Goal: Task Accomplishment & Management: Use online tool/utility

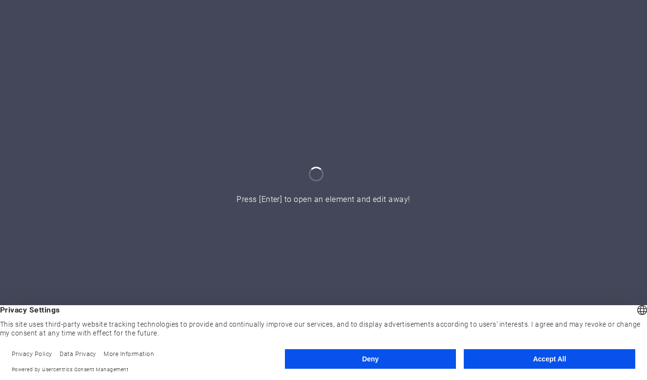
click at [540, 358] on button "Accept All" at bounding box center [549, 359] width 171 height 20
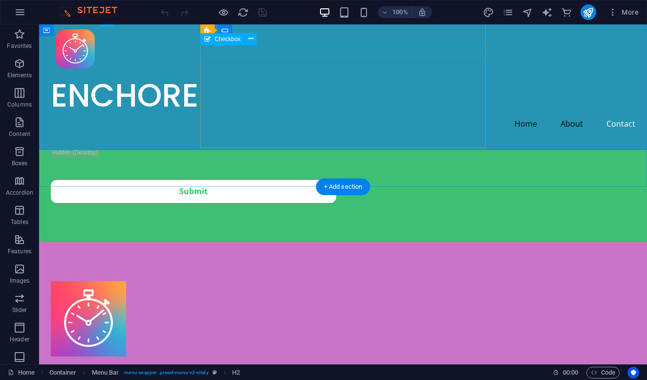
scroll to position [956, 0]
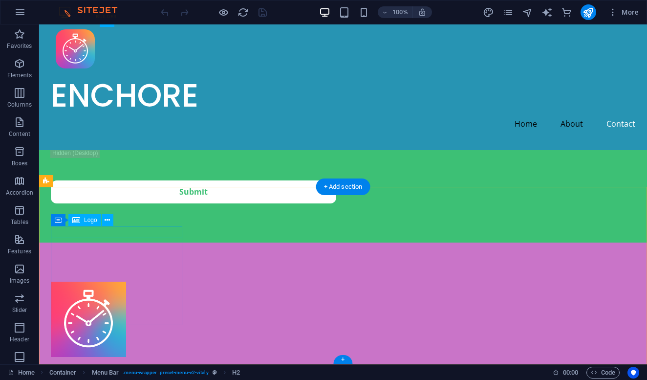
click at [128, 281] on div at bounding box center [116, 318] width 131 height 75
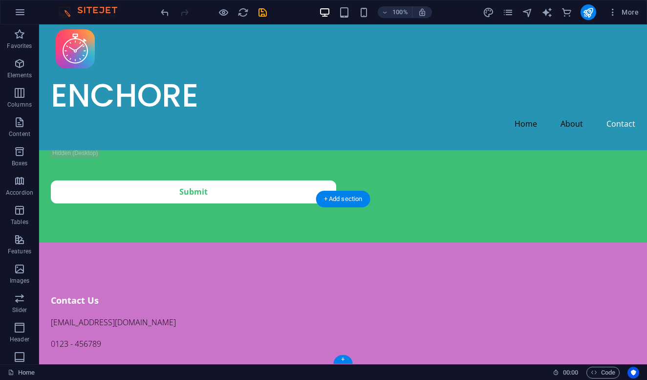
scroll to position [943, 0]
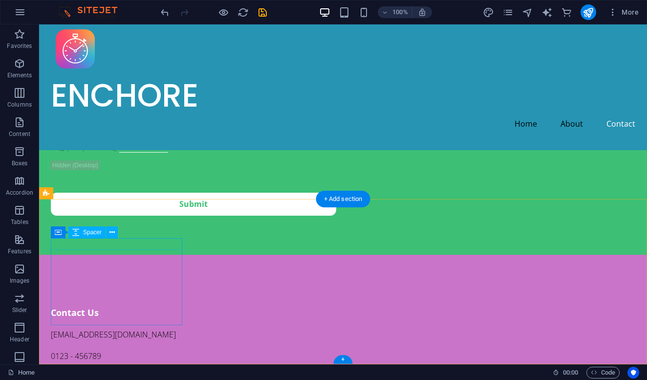
click at [111, 294] on div at bounding box center [116, 300] width 131 height 12
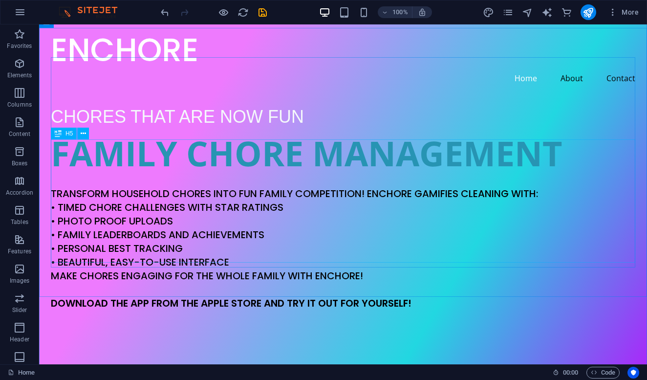
scroll to position [43, 0]
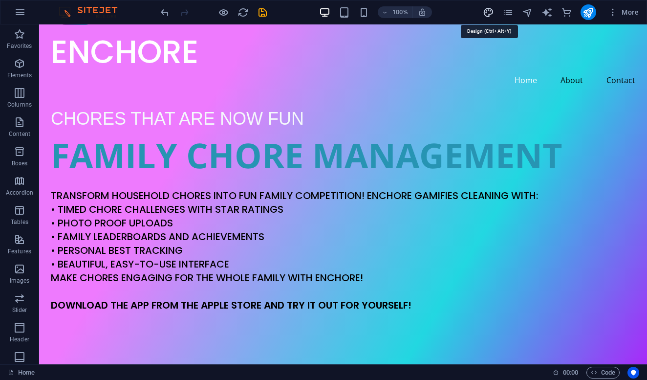
click at [489, 10] on icon "design" at bounding box center [488, 12] width 11 height 11
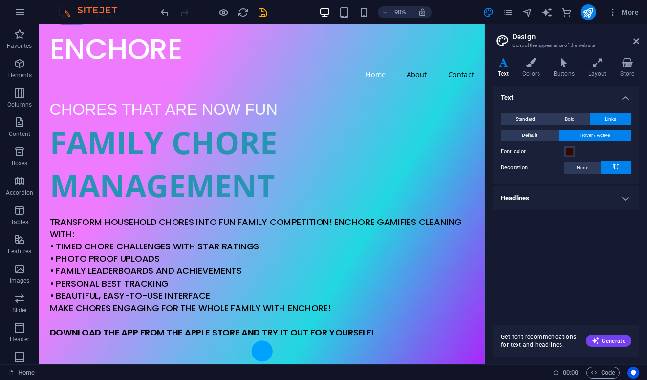
drag, startPoint x: 408, startPoint y: 168, endPoint x: 547, endPoint y: 174, distance: 138.4
click at [547, 174] on aside "Design Control the appearance of the website Variants Text Colors Buttons Layou…" at bounding box center [566, 194] width 162 height 340
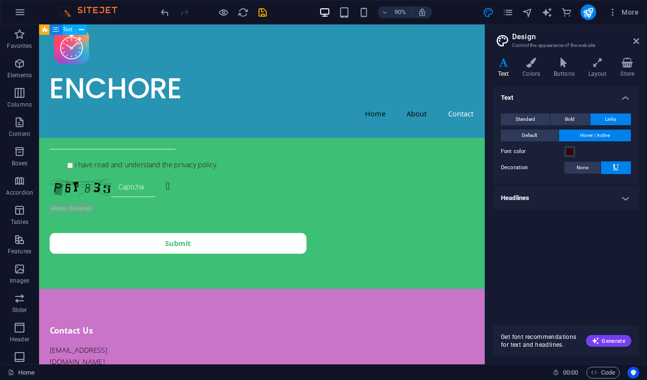
scroll to position [881, 0]
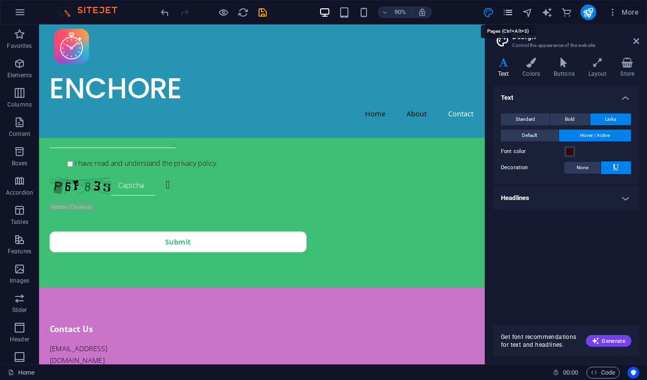
click at [510, 13] on icon "pages" at bounding box center [507, 12] width 11 height 11
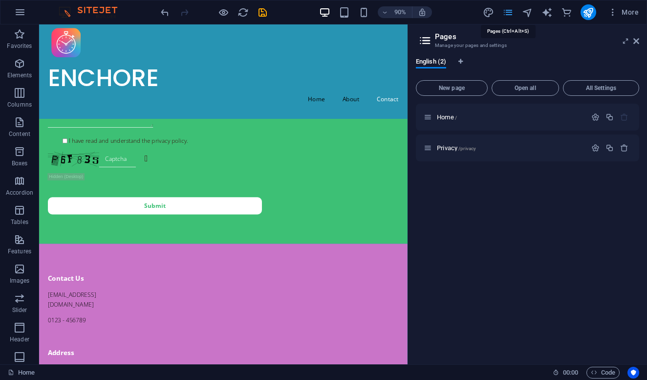
scroll to position [818, 0]
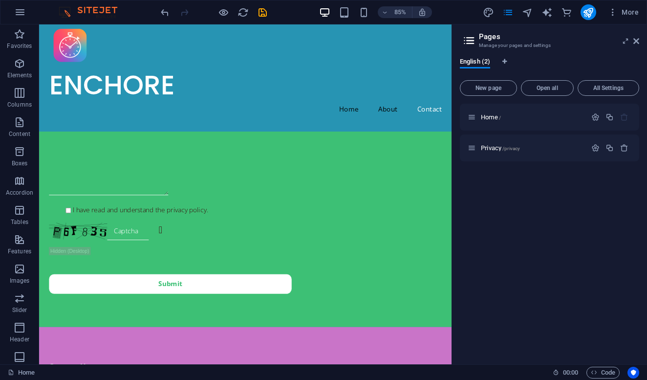
drag, startPoint x: 409, startPoint y: 192, endPoint x: 573, endPoint y: 205, distance: 164.2
click at [573, 205] on aside "Pages Manage your pages and settings English (2) New page Open all All Settings…" at bounding box center [548, 194] width 195 height 340
click at [548, 151] on div "Privacy /privacy" at bounding box center [527, 147] width 119 height 11
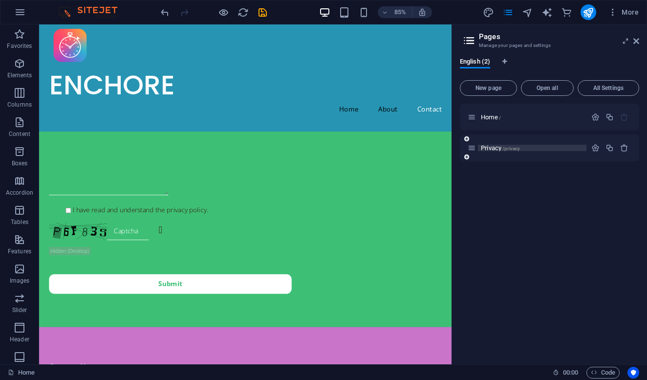
click at [543, 145] on p "Privacy /privacy" at bounding box center [532, 148] width 103 height 6
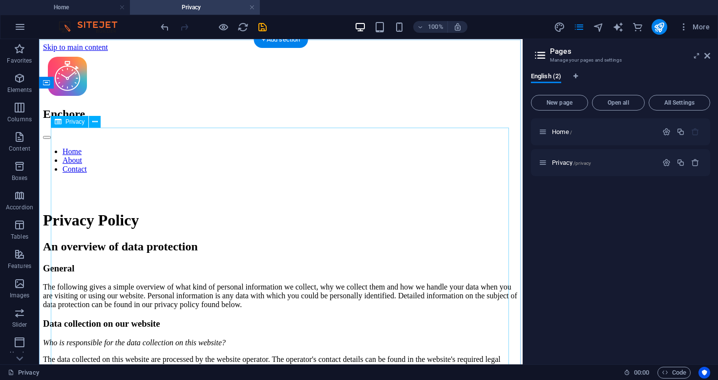
scroll to position [0, 0]
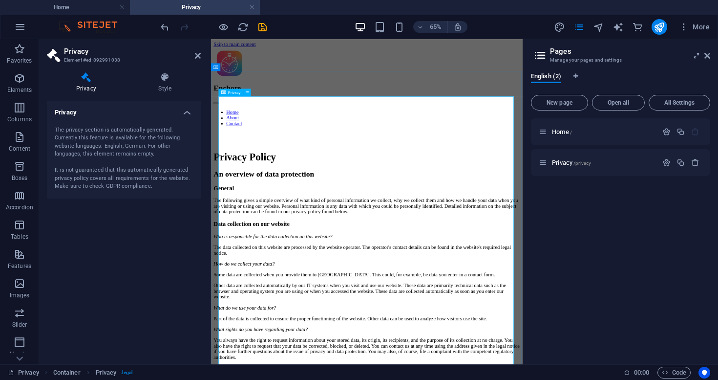
click at [187, 114] on h4 "Privacy" at bounding box center [124, 110] width 154 height 18
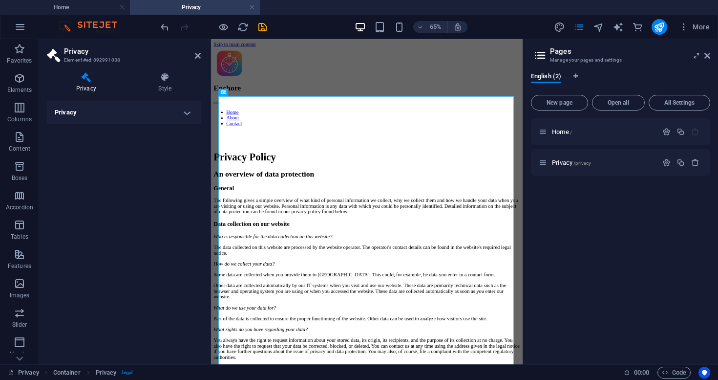
click at [187, 114] on h4 "Privacy" at bounding box center [124, 112] width 154 height 23
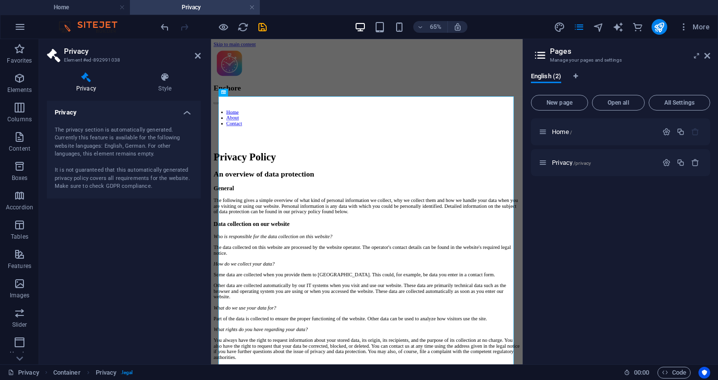
click at [102, 139] on div "The privacy section is automatically generated. Currently this feature is avail…" at bounding box center [124, 158] width 138 height 64
drag, startPoint x: 99, startPoint y: 131, endPoint x: 127, endPoint y: 158, distance: 38.0
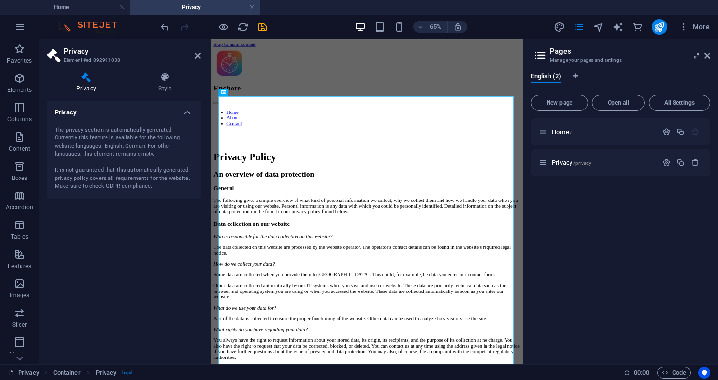
click at [127, 158] on div "The privacy section is automatically generated. Currently this feature is avail…" at bounding box center [124, 158] width 138 height 64
click at [168, 82] on h4 "Style" at bounding box center [164, 82] width 71 height 21
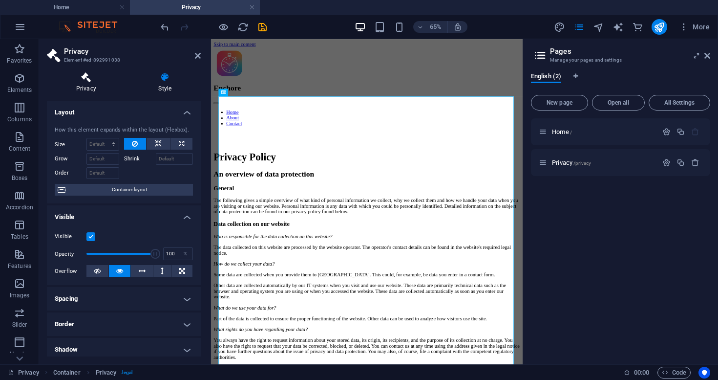
click at [83, 84] on h4 "Privacy" at bounding box center [88, 82] width 83 height 21
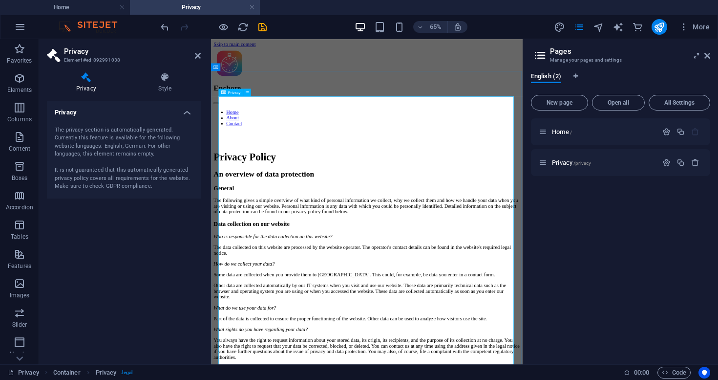
click at [186, 114] on h4 "Privacy" at bounding box center [124, 110] width 154 height 18
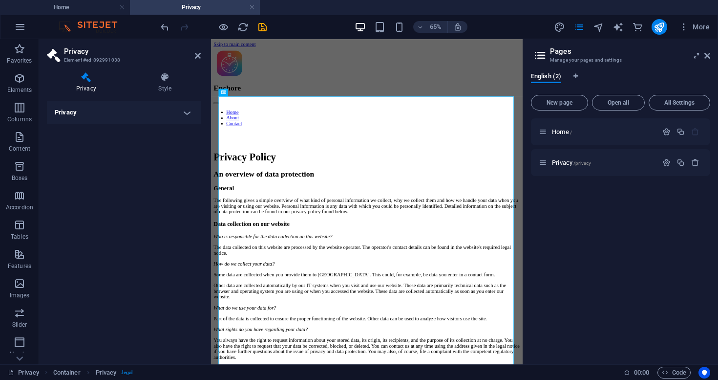
click at [186, 114] on h4 "Privacy" at bounding box center [124, 112] width 154 height 23
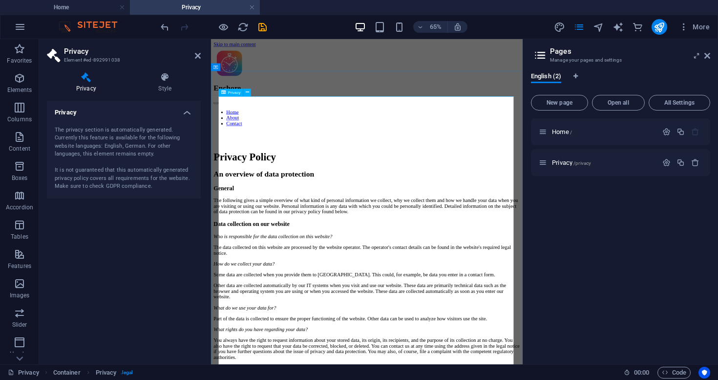
click at [235, 94] on span "Privacy" at bounding box center [234, 92] width 13 height 4
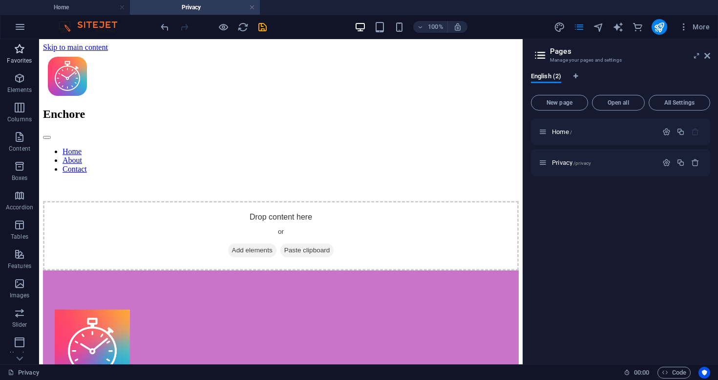
click at [20, 51] on icon "button" at bounding box center [20, 49] width 12 height 12
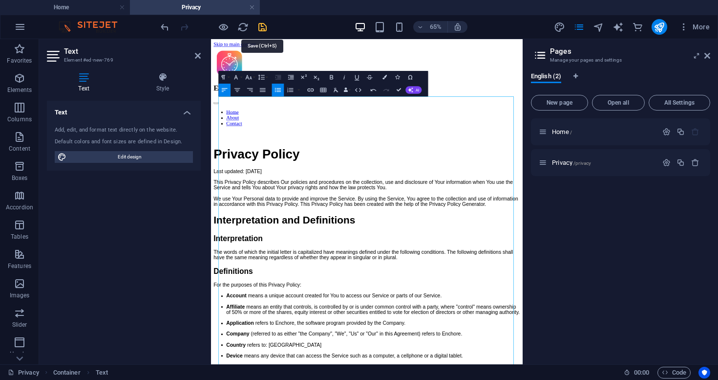
click at [263, 25] on icon "save" at bounding box center [262, 26] width 11 height 11
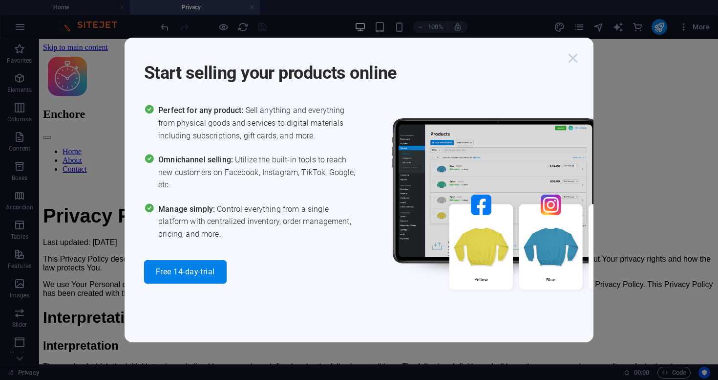
click at [569, 58] on icon "button" at bounding box center [573, 58] width 18 height 18
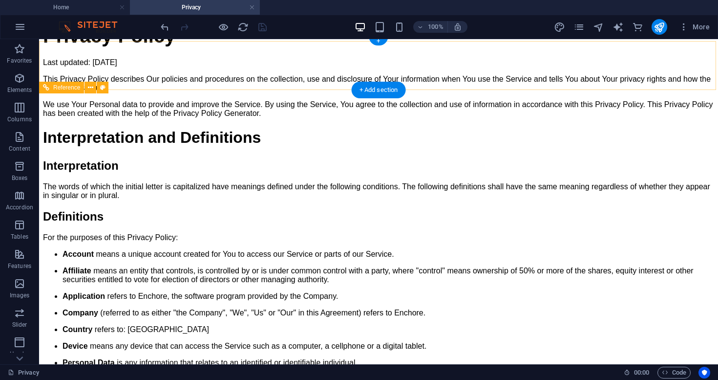
scroll to position [174, 0]
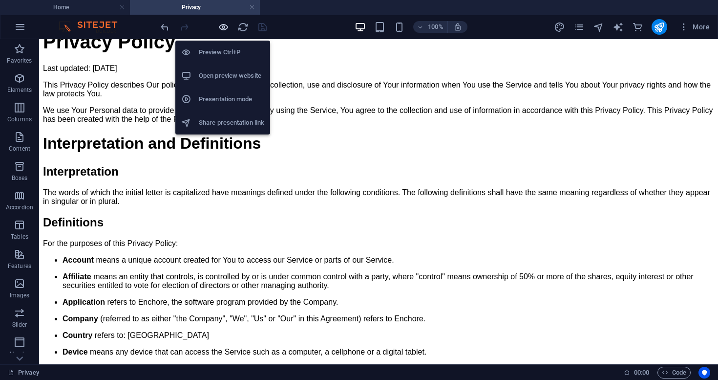
click at [223, 26] on icon "button" at bounding box center [223, 26] width 11 height 11
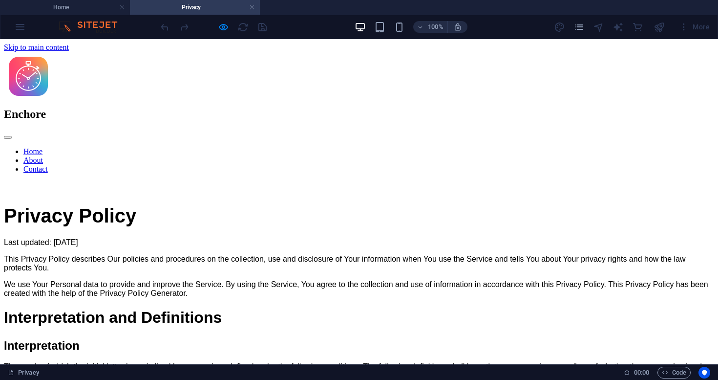
scroll to position [0, 0]
click at [43, 147] on link "Home" at bounding box center [32, 151] width 19 height 8
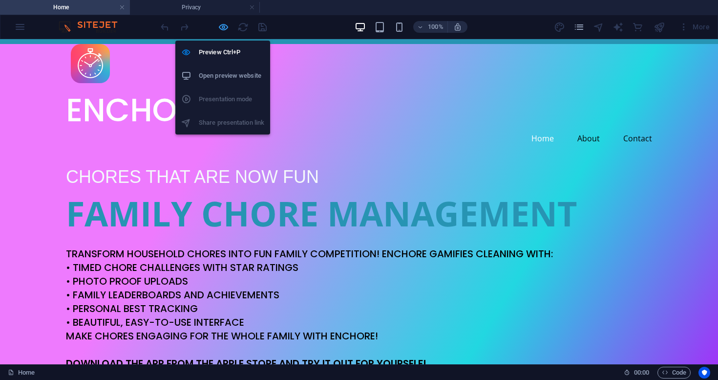
click at [223, 26] on icon "button" at bounding box center [223, 26] width 11 height 11
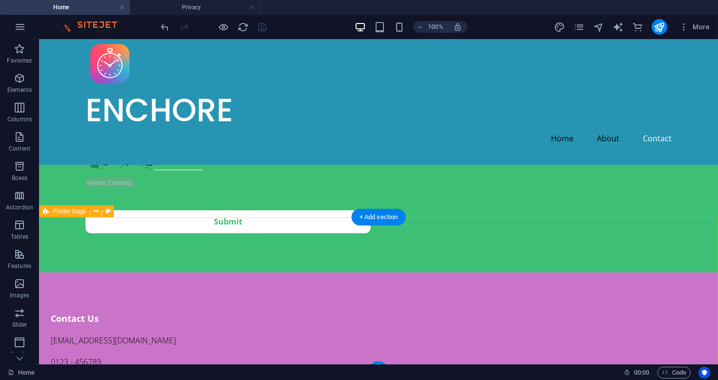
scroll to position [938, 0]
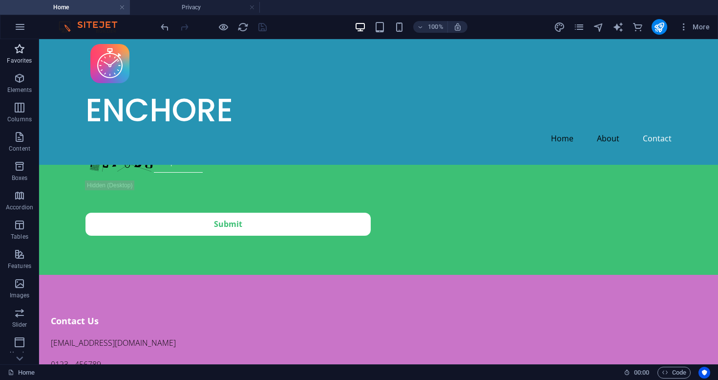
click at [18, 58] on p "Favorites" at bounding box center [19, 61] width 25 height 8
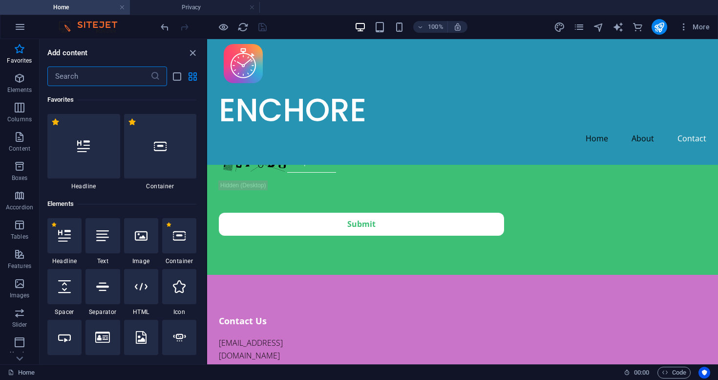
scroll to position [0, 0]
click at [226, 253] on icon at bounding box center [226, 252] width 7 height 12
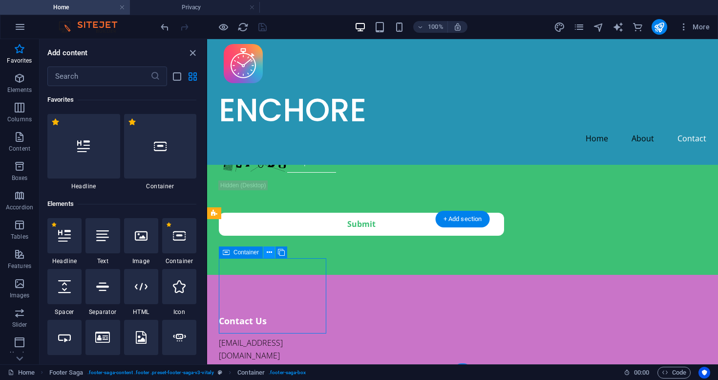
click at [268, 252] on icon at bounding box center [269, 252] width 5 height 10
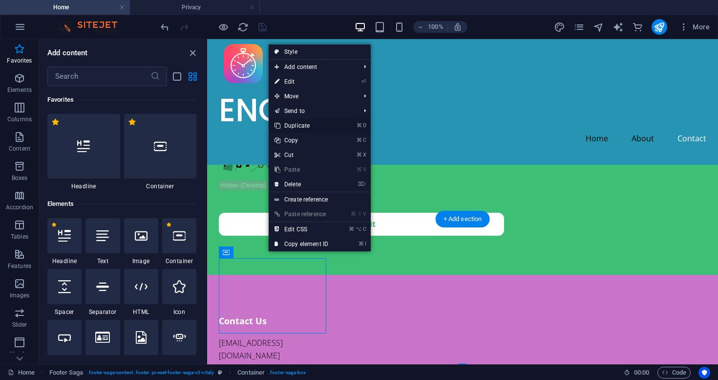
click at [300, 125] on link "⌘ D Duplicate" at bounding box center [301, 125] width 65 height 15
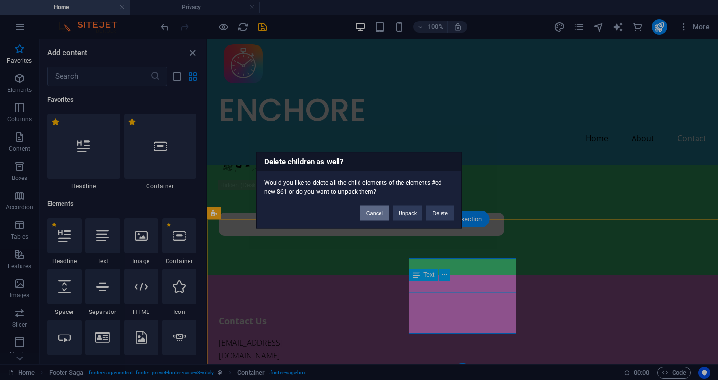
click at [375, 216] on button "Cancel" at bounding box center [375, 212] width 28 height 15
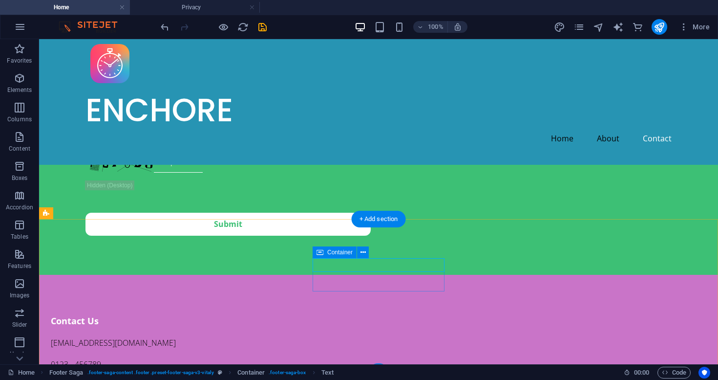
click at [320, 253] on icon at bounding box center [320, 252] width 7 height 12
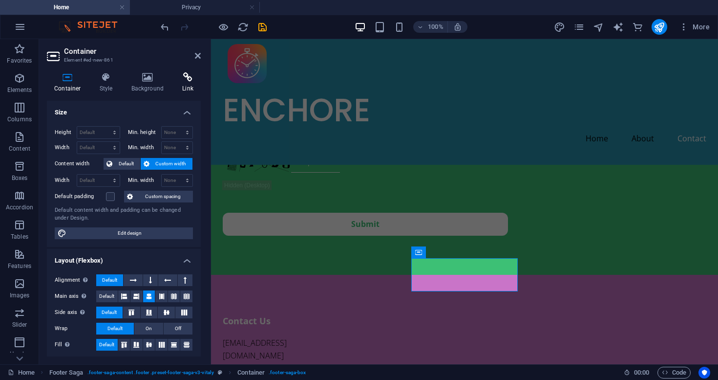
click at [186, 84] on h4 "Link" at bounding box center [188, 82] width 26 height 21
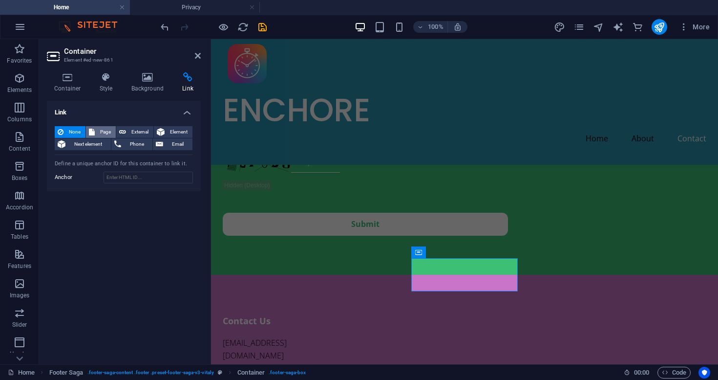
click at [102, 132] on span "Page" at bounding box center [105, 132] width 15 height 12
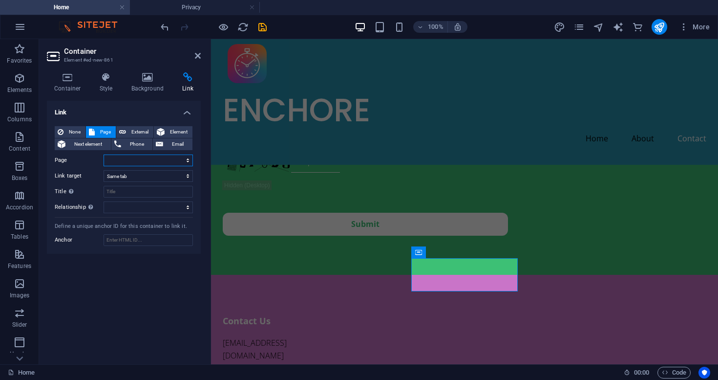
select select "1"
click at [159, 191] on input "Title Additional link description, should not be the same as the link text. The…" at bounding box center [148, 192] width 89 height 12
type input "Privacy Policy"
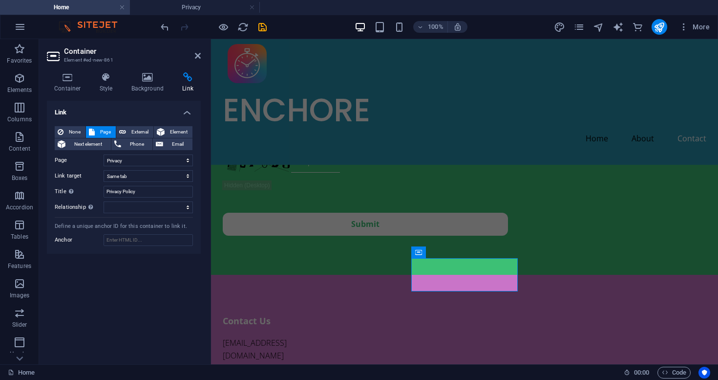
click at [146, 266] on div "Link None Page External Element Next element Phone Email Page Home Privacy Elem…" at bounding box center [124, 229] width 154 height 256
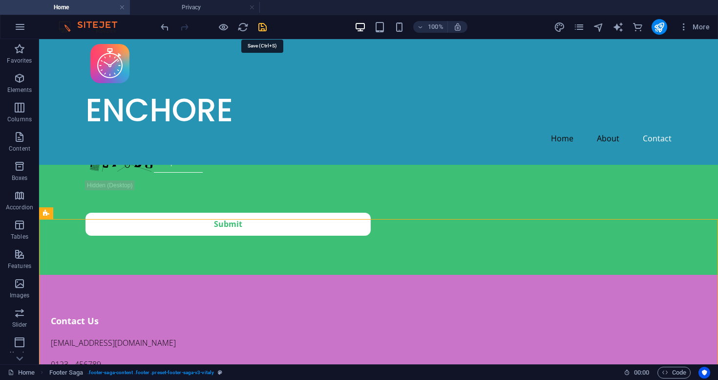
click at [259, 26] on icon "save" at bounding box center [262, 26] width 11 height 11
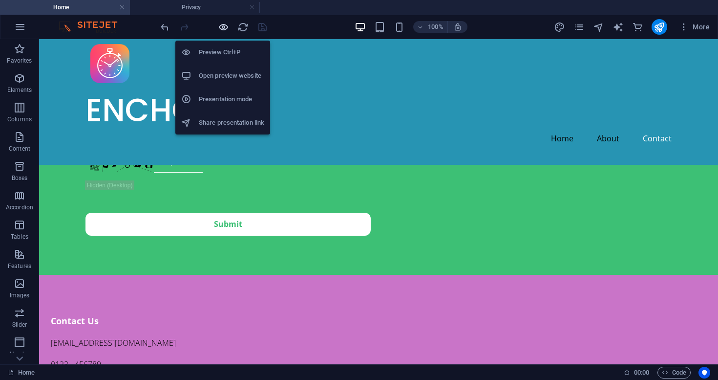
click at [224, 26] on icon "button" at bounding box center [223, 26] width 11 height 11
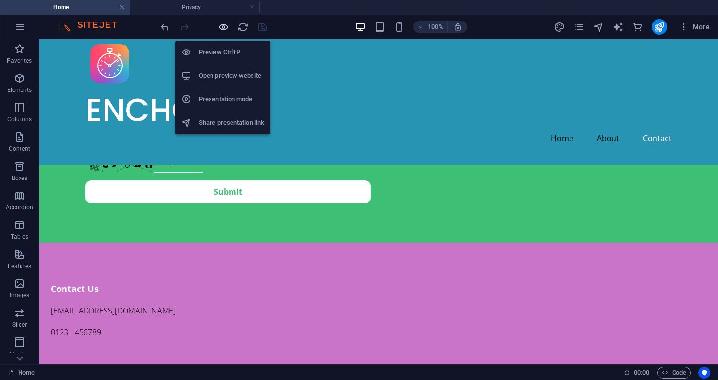
scroll to position [914, 0]
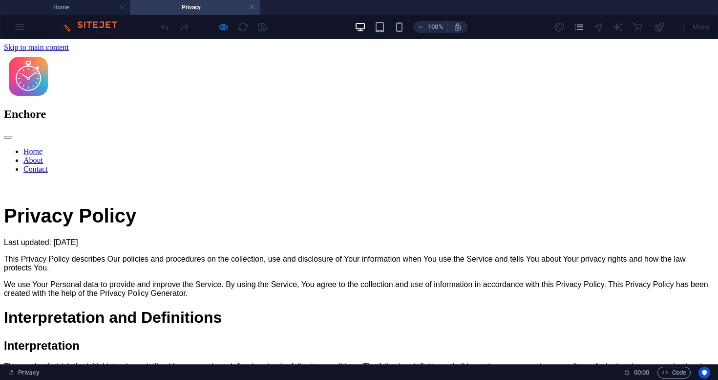
scroll to position [0, 0]
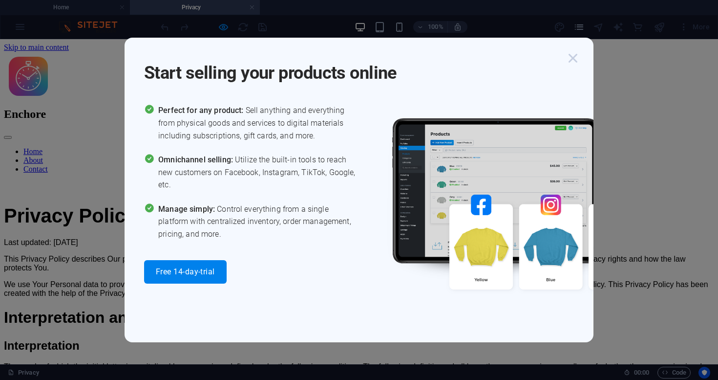
click at [573, 56] on icon "button" at bounding box center [573, 58] width 18 height 18
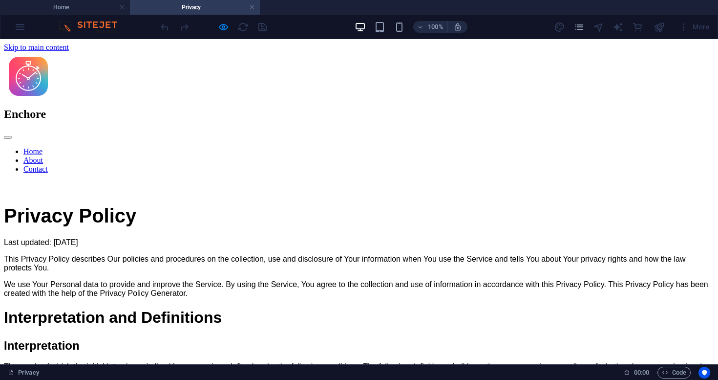
click at [43, 147] on link "Home" at bounding box center [32, 151] width 19 height 8
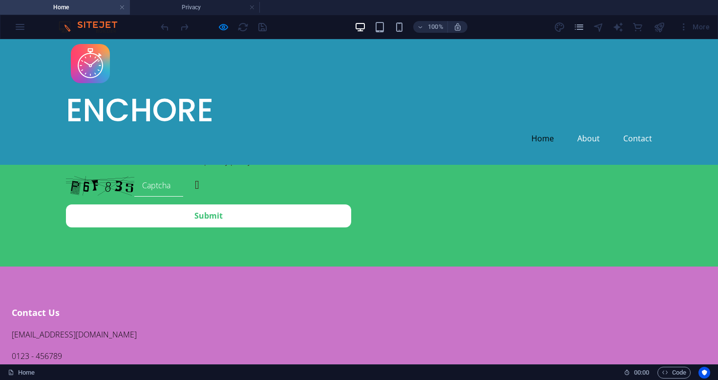
click at [577, 134] on link "About" at bounding box center [588, 138] width 22 height 8
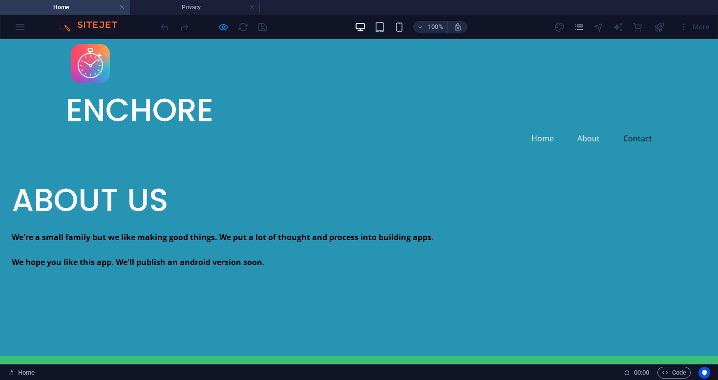
click at [532, 134] on link "Home" at bounding box center [543, 138] width 22 height 8
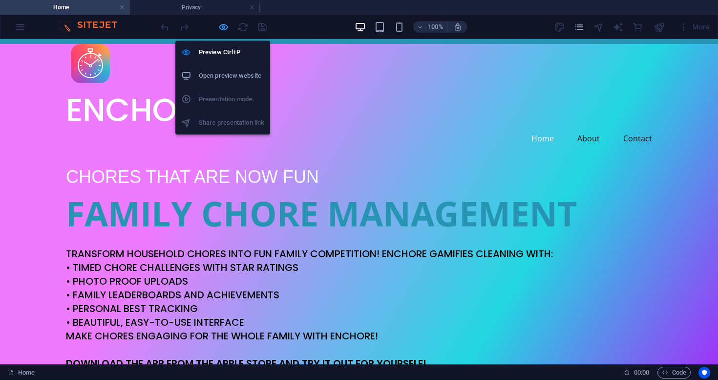
click at [224, 27] on icon "button" at bounding box center [223, 26] width 11 height 11
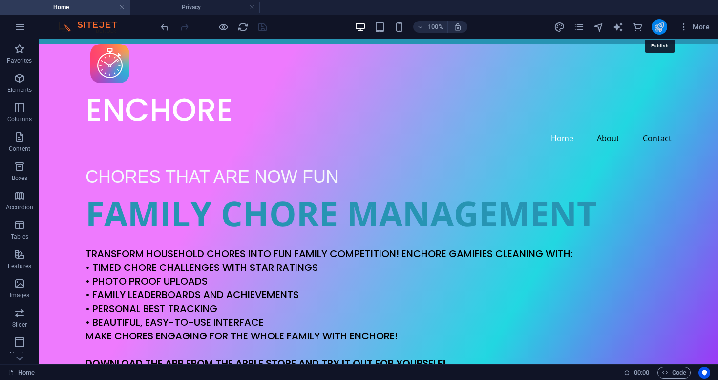
click at [646, 29] on icon "publish" at bounding box center [659, 26] width 11 height 11
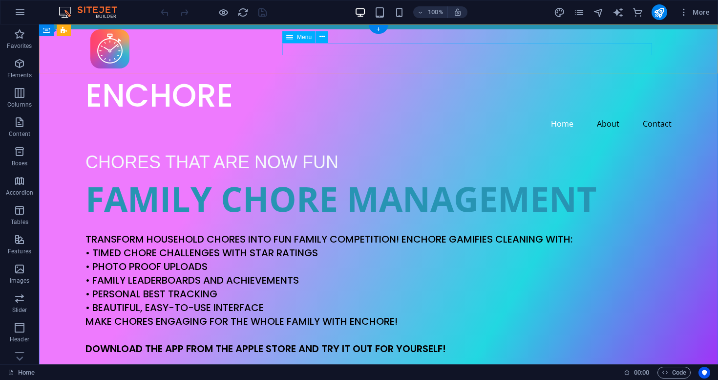
click at [362, 118] on nav "Home About Contact" at bounding box center [378, 124] width 586 height 13
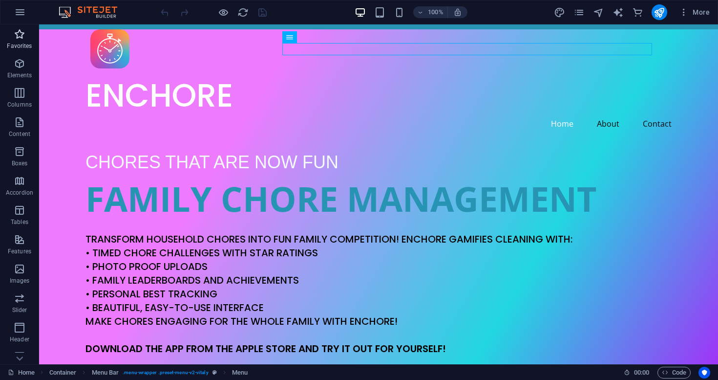
click at [21, 39] on icon "button" at bounding box center [20, 34] width 12 height 12
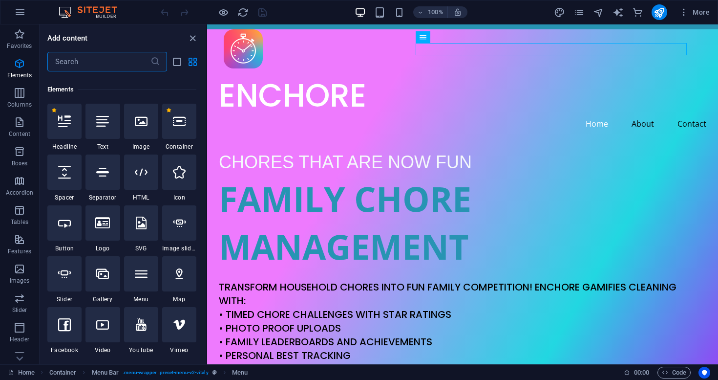
scroll to position [89, 0]
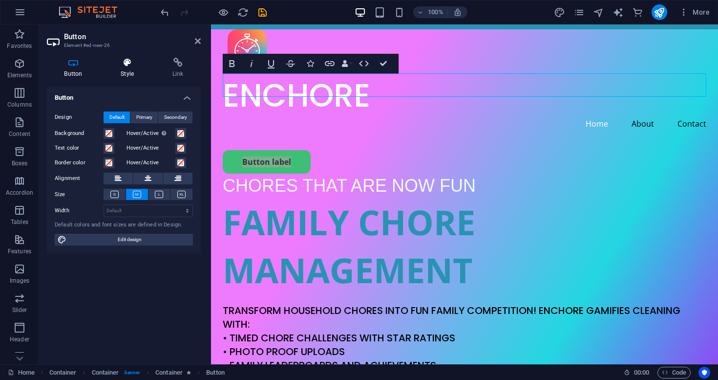
click at [126, 72] on h4 "Style" at bounding box center [130, 68] width 52 height 21
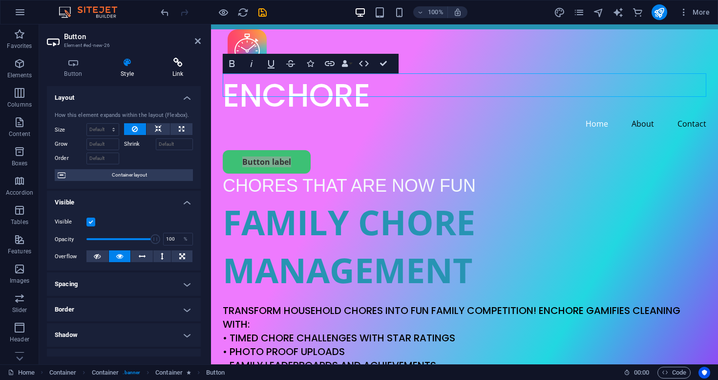
click at [175, 71] on h4 "Link" at bounding box center [178, 68] width 46 height 21
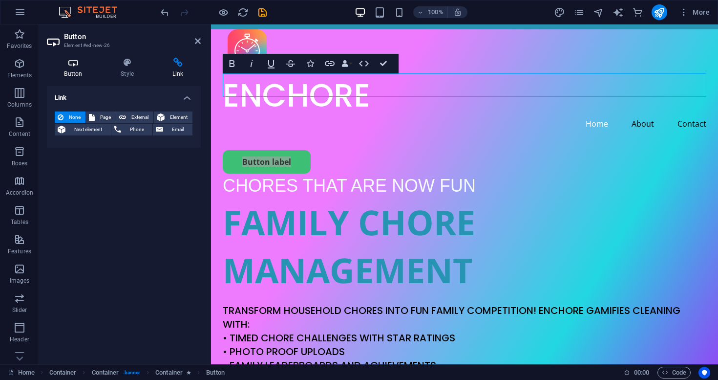
click at [79, 65] on icon at bounding box center [73, 63] width 53 height 10
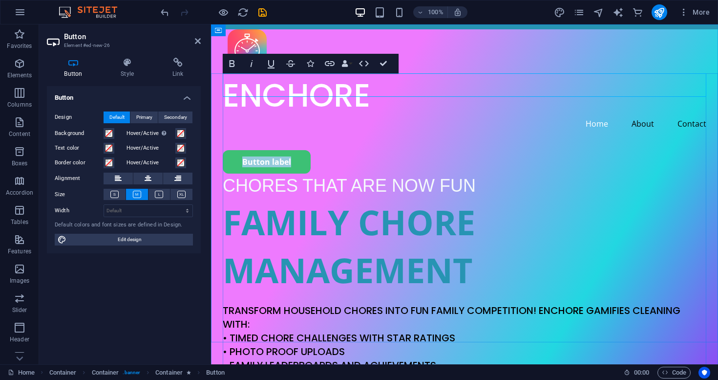
click at [326, 150] on div "Button label" at bounding box center [465, 161] width 484 height 23
click at [511, 198] on div "FAMILY CHORE MANAGEMENT" at bounding box center [465, 246] width 484 height 96
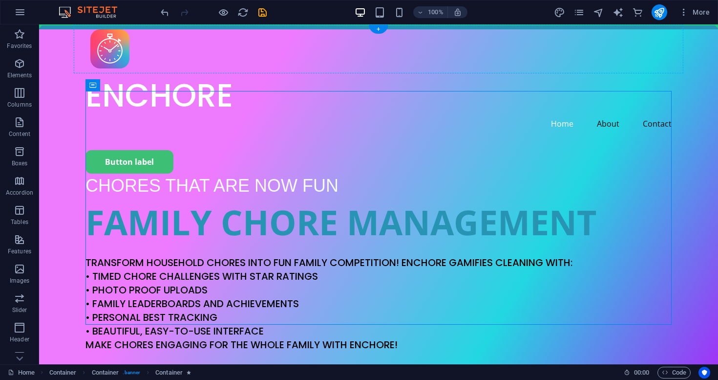
drag, startPoint x: 129, startPoint y: 108, endPoint x: 368, endPoint y: 49, distance: 246.6
click at [305, 65] on div "Enchore Home About Contact" at bounding box center [378, 89] width 679 height 121
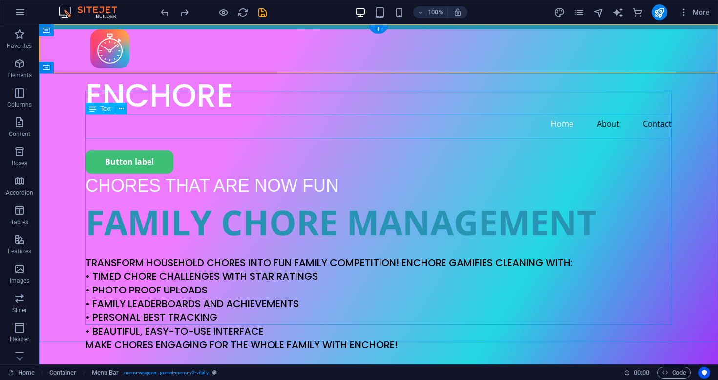
click at [642, 173] on div "CHORES THAT ARE NOW FUN" at bounding box center [378, 185] width 586 height 24
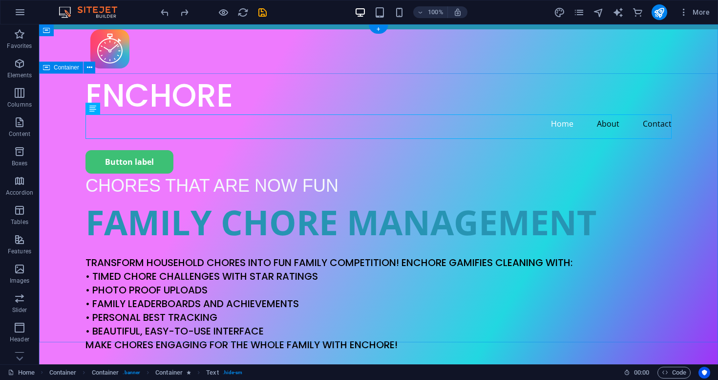
click at [686, 150] on div "Button label CHORES THAT ARE NOW FUN FAMILY CHORE MANAGEMENT Transform househol…" at bounding box center [378, 284] width 679 height 269
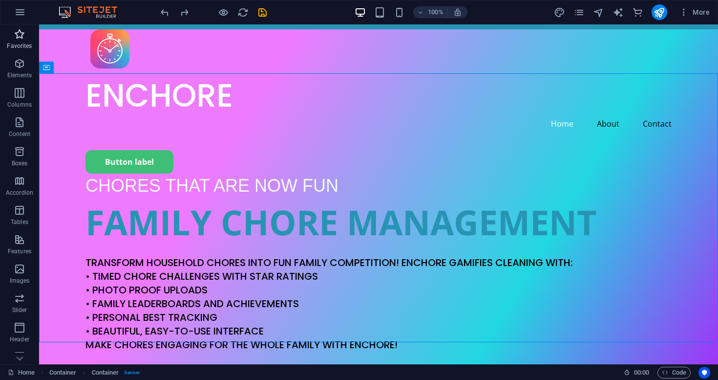
click at [14, 40] on span "Favorites" at bounding box center [19, 39] width 39 height 23
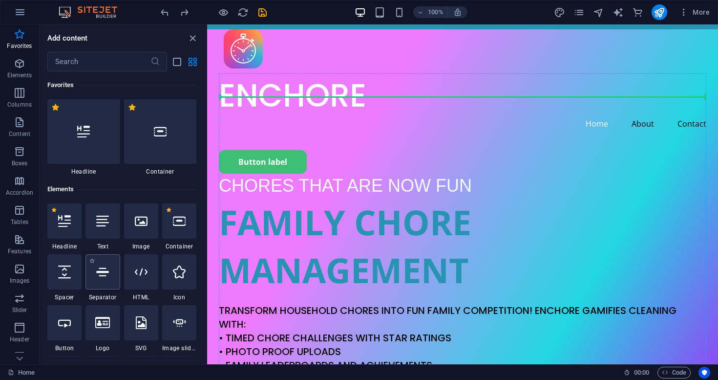
select select "%"
select select "px"
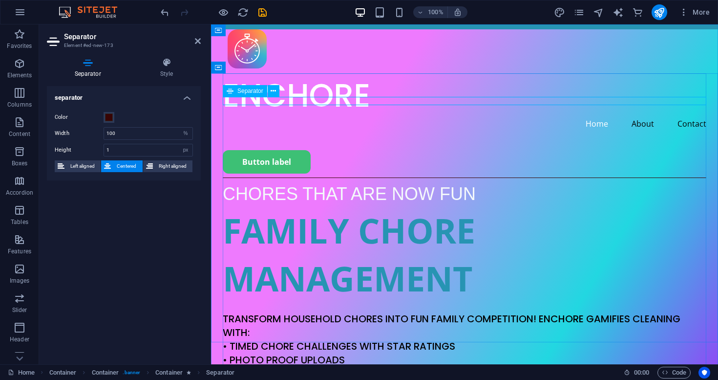
click at [356, 177] on div at bounding box center [465, 177] width 484 height 0
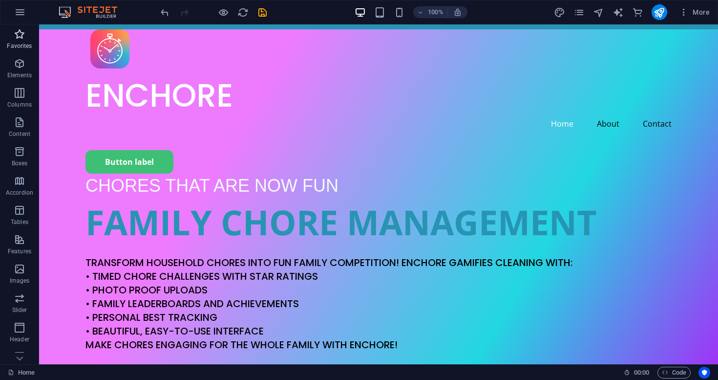
click at [21, 39] on icon "button" at bounding box center [20, 34] width 12 height 12
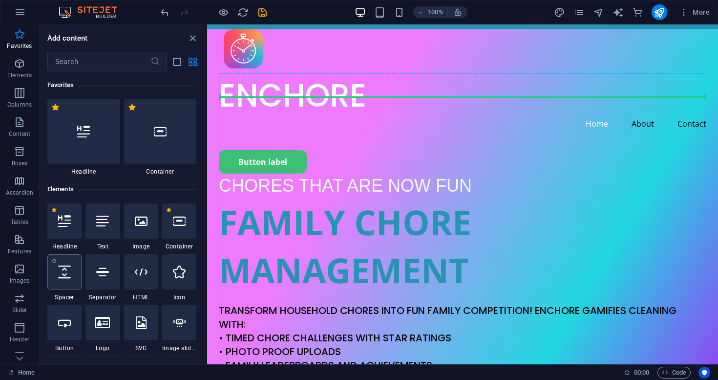
select select "px"
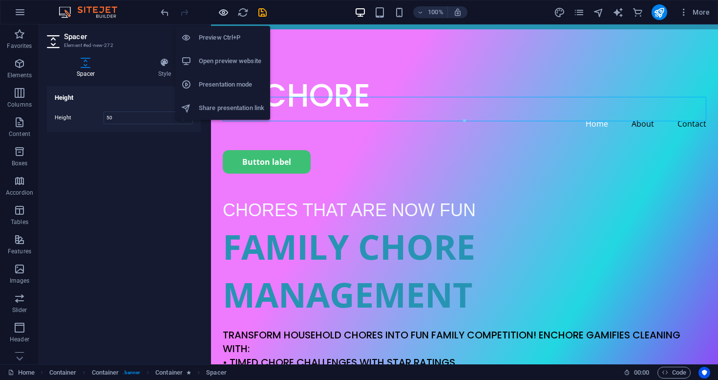
click at [220, 14] on icon "button" at bounding box center [223, 12] width 11 height 11
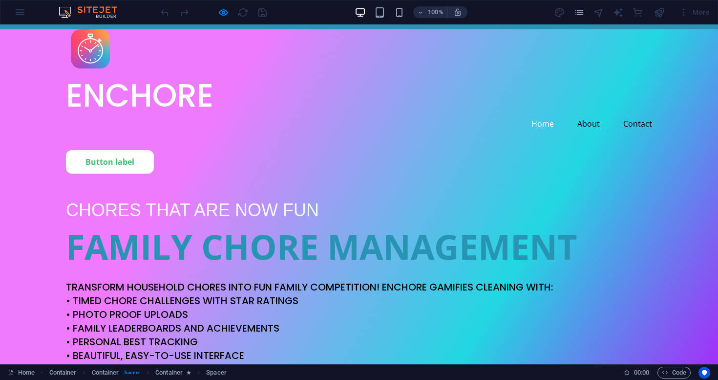
click at [129, 150] on link "Button label" at bounding box center [110, 161] width 88 height 23
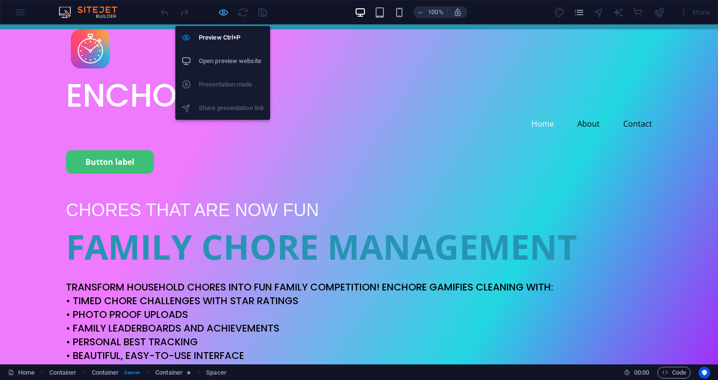
click at [221, 13] on icon "button" at bounding box center [223, 12] width 11 height 11
select select "px"
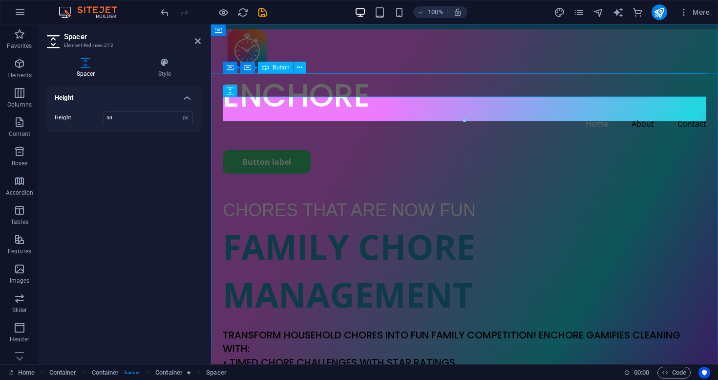
click at [285, 150] on div "Button label" at bounding box center [465, 161] width 484 height 23
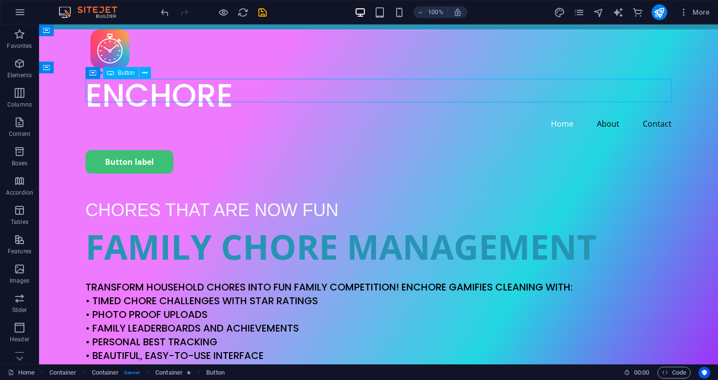
click at [143, 150] on div "Button label" at bounding box center [378, 161] width 586 height 23
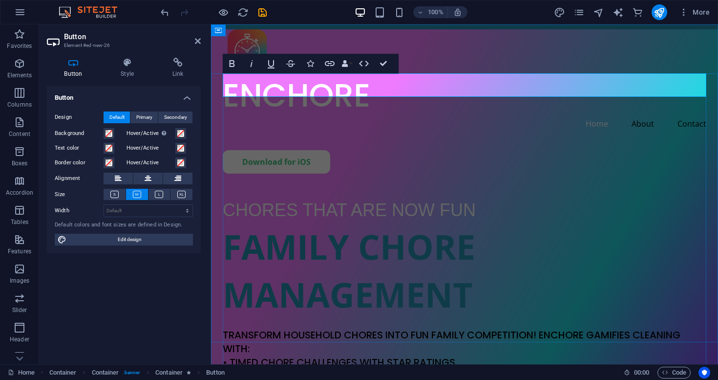
click at [321, 150] on link "Download for iOS" at bounding box center [276, 161] width 107 height 23
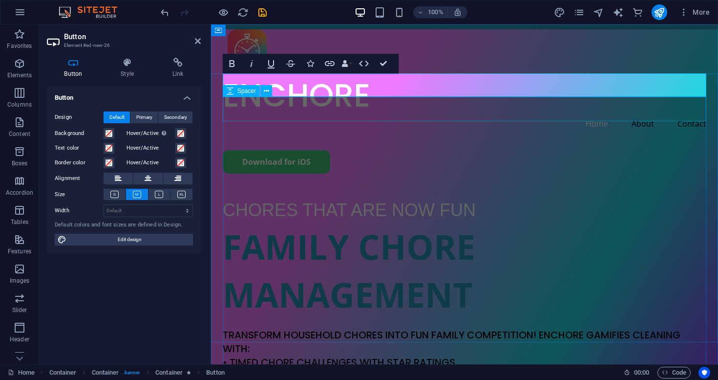
click at [398, 173] on div at bounding box center [465, 185] width 484 height 24
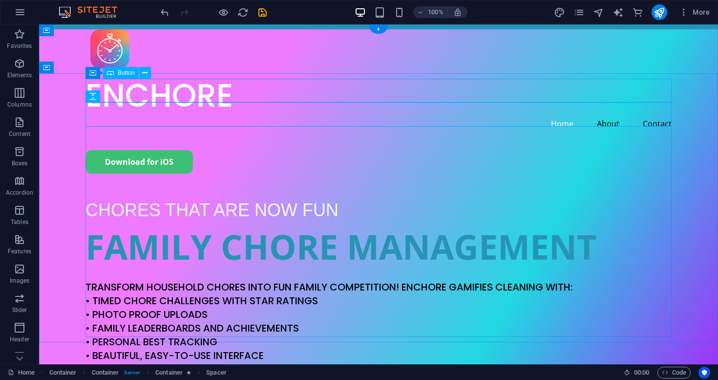
click at [125, 71] on span "Button" at bounding box center [126, 73] width 17 height 6
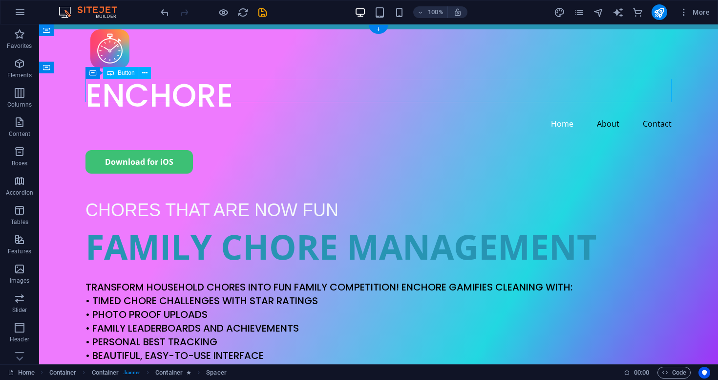
click at [125, 71] on span "Button" at bounding box center [126, 73] width 17 height 6
click at [93, 73] on icon at bounding box center [92, 73] width 7 height 12
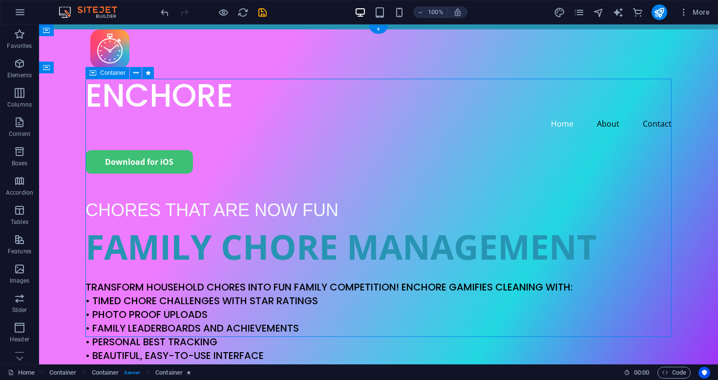
click at [93, 73] on icon at bounding box center [92, 73] width 7 height 12
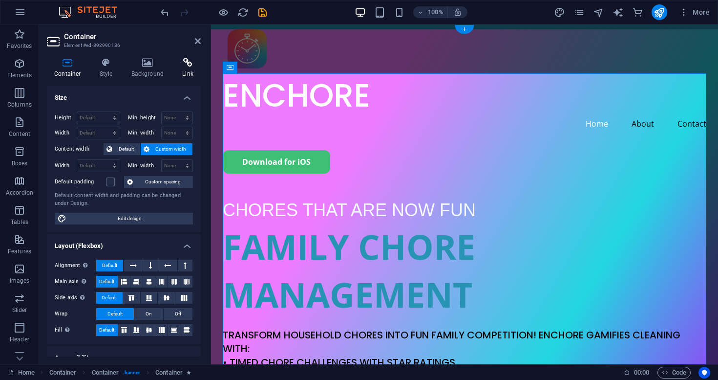
click at [185, 64] on icon at bounding box center [188, 63] width 26 height 10
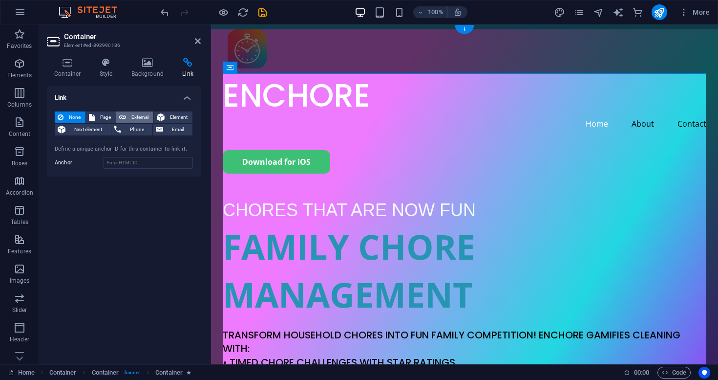
click at [138, 116] on span "External" at bounding box center [139, 117] width 21 height 12
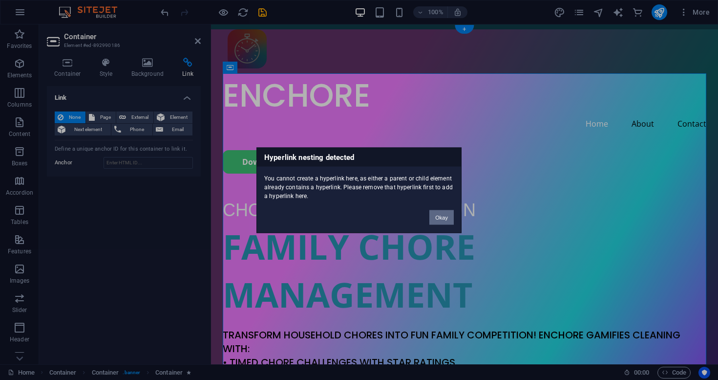
click at [443, 217] on button "Okay" at bounding box center [441, 217] width 24 height 15
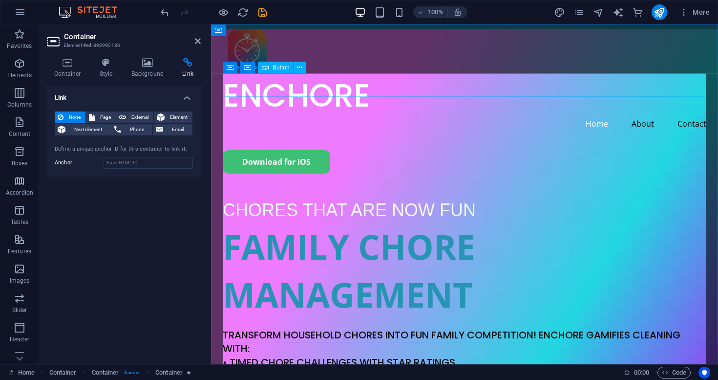
click at [317, 150] on div "Download for iOS" at bounding box center [465, 161] width 484 height 23
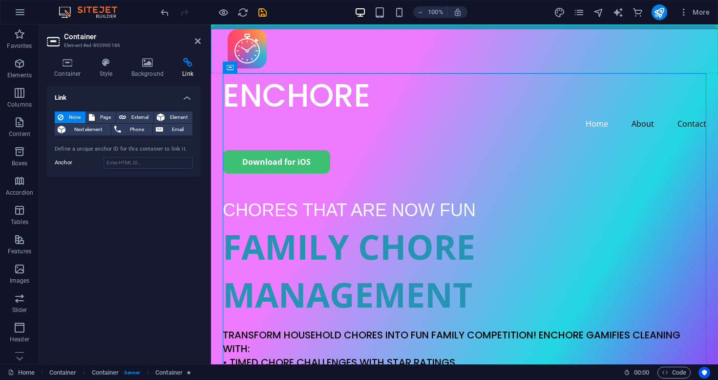
drag, startPoint x: 460, startPoint y: 92, endPoint x: 373, endPoint y: 65, distance: 91.3
click at [261, 64] on icon at bounding box center [261, 68] width 5 height 10
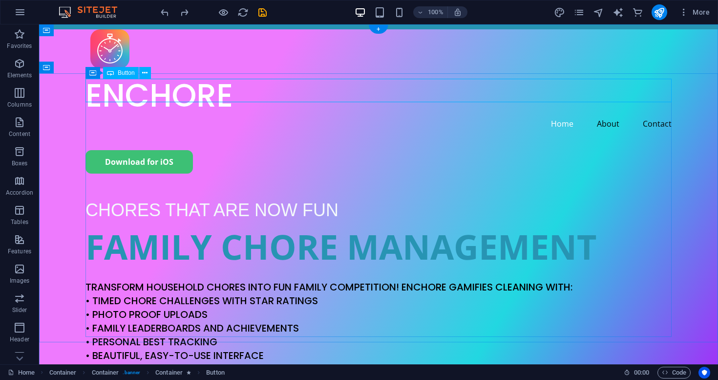
drag, startPoint x: 167, startPoint y: 97, endPoint x: 503, endPoint y: 89, distance: 336.2
click at [128, 73] on span "Button" at bounding box center [126, 73] width 17 height 6
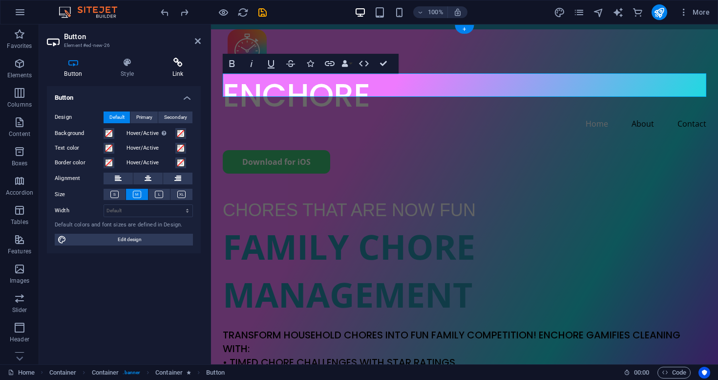
click at [182, 61] on icon at bounding box center [178, 63] width 46 height 10
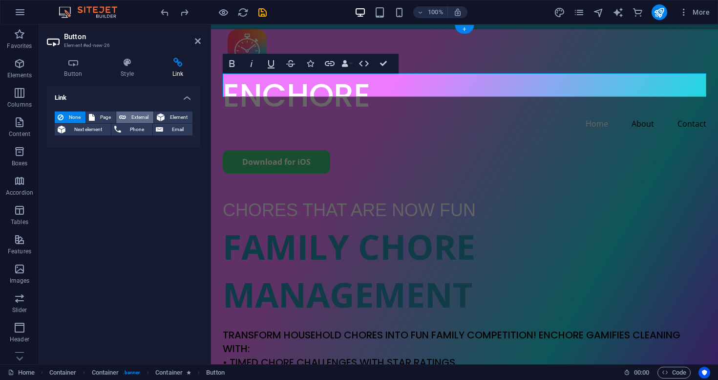
click at [133, 114] on span "External" at bounding box center [139, 117] width 21 height 12
select select "blank"
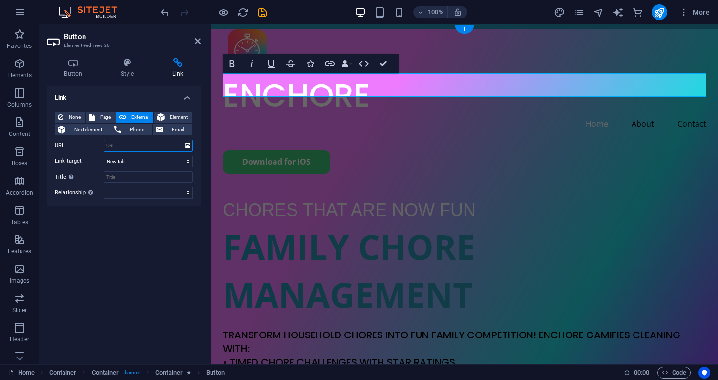
click at [130, 145] on input "URL" at bounding box center [148, 146] width 89 height 12
paste input "https://apps.apple.com/us/app/enchore/id6751659760"
type input "https://apps.apple.com/us/app/enchore/id6751659760"
click at [161, 177] on input "Title Additional link description, should not be the same as the link text. The…" at bounding box center [148, 177] width 89 height 12
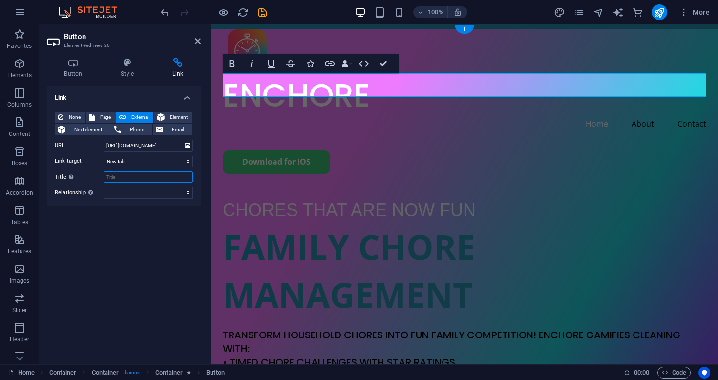
click at [161, 177] on input "Title Additional link description, should not be the same as the link text. The…" at bounding box center [148, 177] width 89 height 12
type input "iOS download"
click at [156, 229] on div "Link None Page External Element Next element Phone Email Page Home Privacy Elem…" at bounding box center [124, 221] width 154 height 270
click at [168, 240] on div "Link None Page External Element Next element Phone Email Page Home Privacy Elem…" at bounding box center [124, 221] width 154 height 270
click at [449, 57] on div "Enchore Home About Contact" at bounding box center [464, 89] width 507 height 121
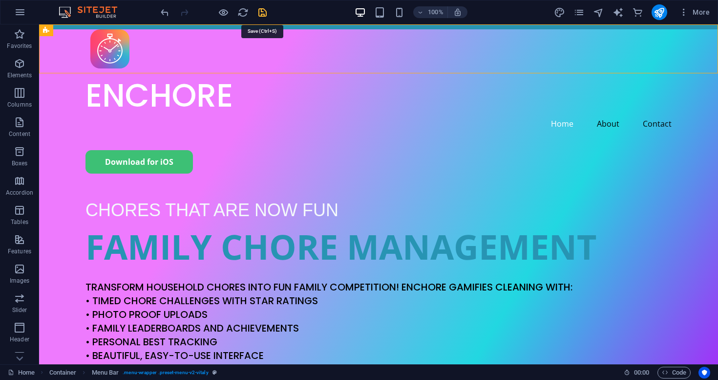
click at [264, 12] on icon "save" at bounding box center [262, 12] width 11 height 11
select select "px"
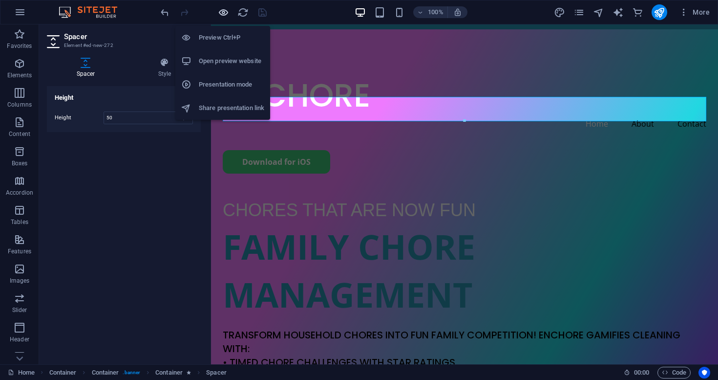
click at [222, 12] on icon "button" at bounding box center [223, 12] width 11 height 11
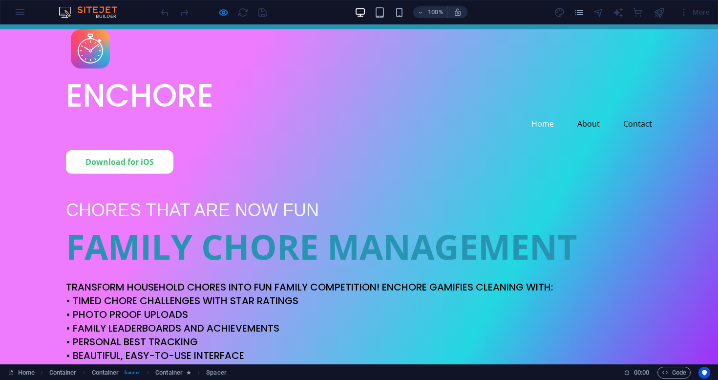
click at [142, 150] on link "Download for iOS" at bounding box center [119, 161] width 107 height 23
